Goal: Understand process/instructions: Learn how to perform a task or action

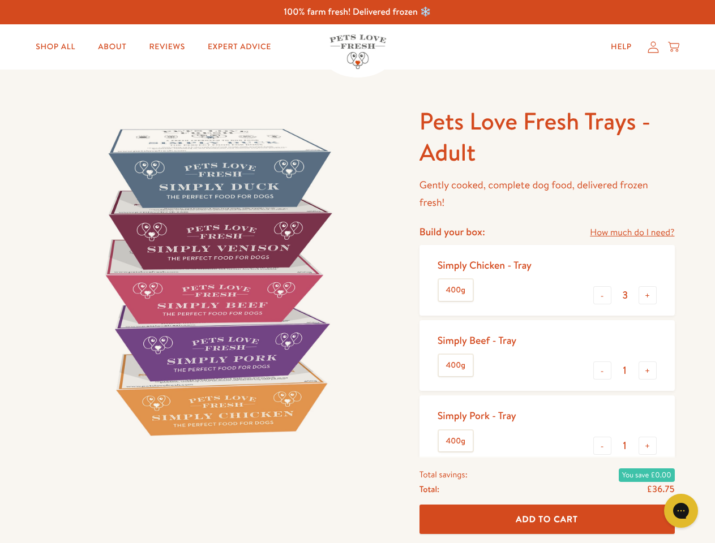
click at [357, 272] on img at bounding box center [216, 281] width 351 height 351
click at [632, 233] on link "How much do I need?" at bounding box center [632, 232] width 84 height 15
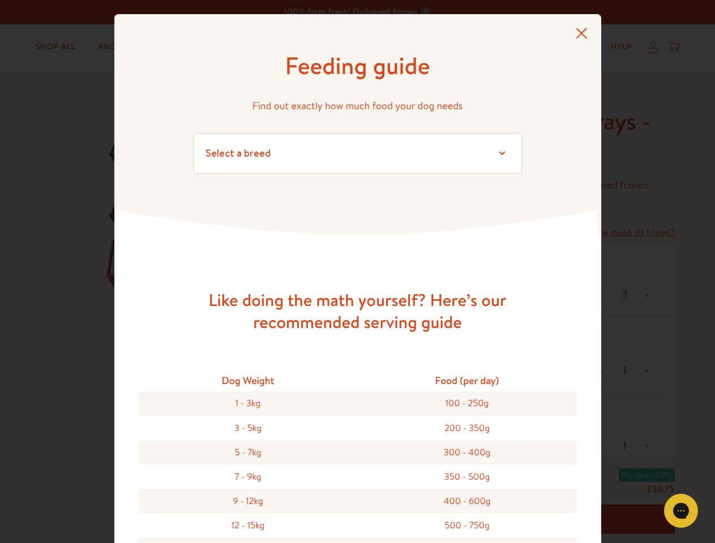
click at [602, 295] on div "Feeding guide Find out exactly how much food your dog needs Select a breed Affe…" at bounding box center [357, 271] width 715 height 543
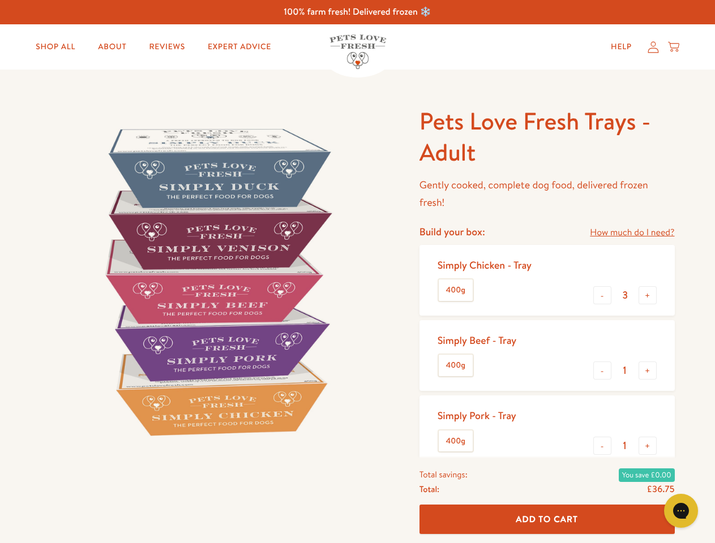
click at [647, 295] on button "+" at bounding box center [647, 295] width 18 height 18
type input "4"
click at [602, 371] on button "-" at bounding box center [602, 371] width 18 height 18
click at [647, 371] on button "+" at bounding box center [647, 371] width 18 height 18
type input "1"
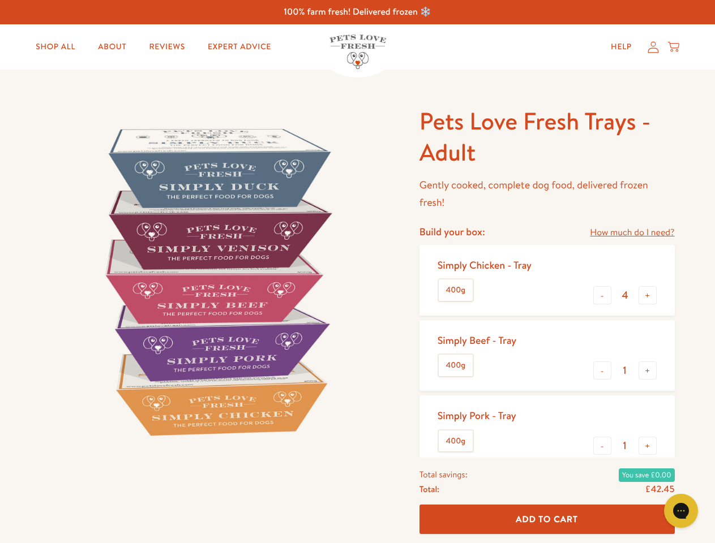
click at [602, 446] on button "-" at bounding box center [602, 446] width 18 height 18
click at [647, 446] on button "+" at bounding box center [647, 446] width 18 height 18
type input "1"
